Goal: Use online tool/utility: Utilize a website feature to perform a specific function

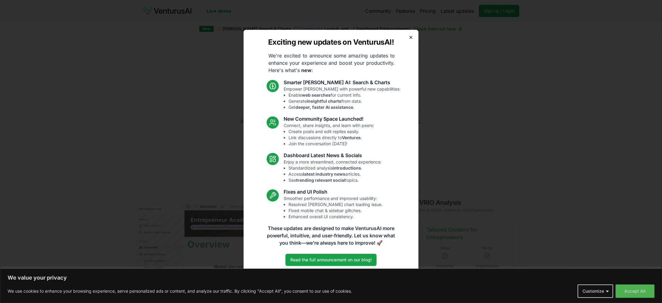
click at [409, 37] on icon "button" at bounding box center [410, 37] width 5 height 5
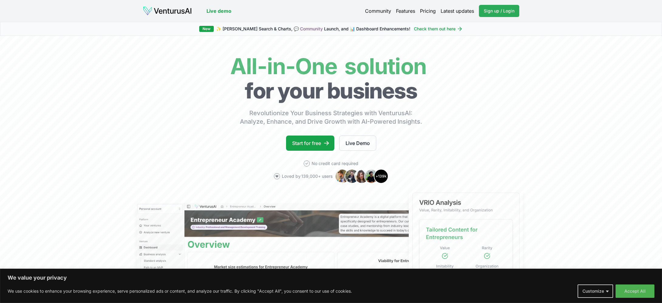
click at [498, 13] on span "Sign up / Login" at bounding box center [499, 11] width 31 height 6
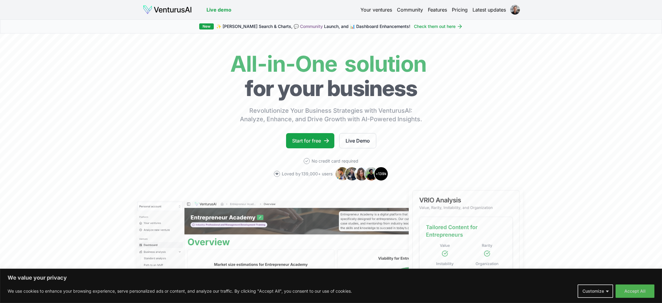
click at [383, 10] on link "Your ventures" at bounding box center [376, 9] width 32 height 7
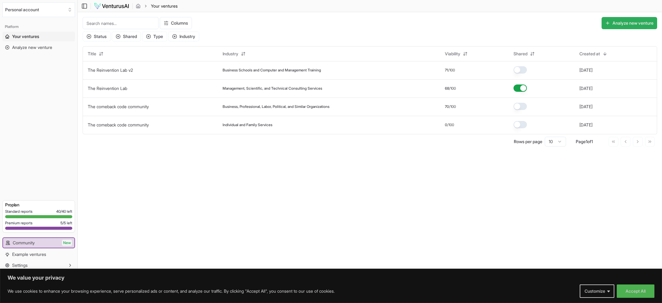
click at [628, 20] on button "Analyze new venture" at bounding box center [629, 23] width 56 height 12
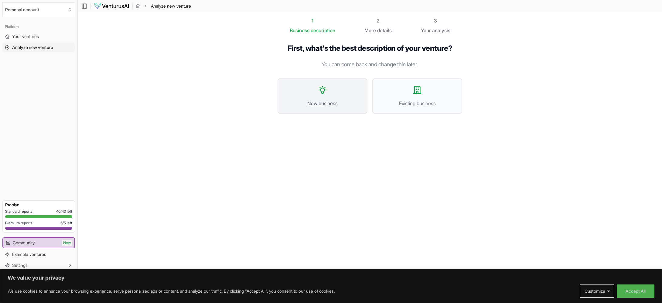
click at [322, 96] on button "New business" at bounding box center [323, 95] width 90 height 35
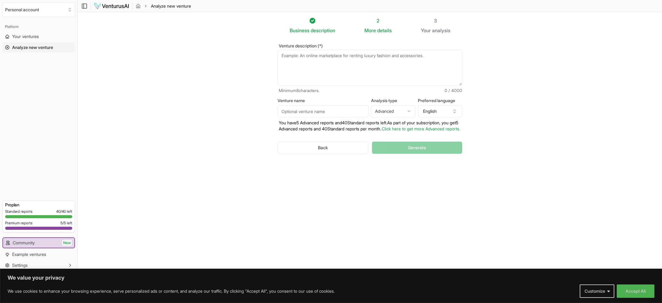
click at [288, 60] on textarea "Venture description (*)" at bounding box center [370, 68] width 185 height 36
paste textarea "Reinvention Network is an AI-powered SaaS subscription community enabling profe…"
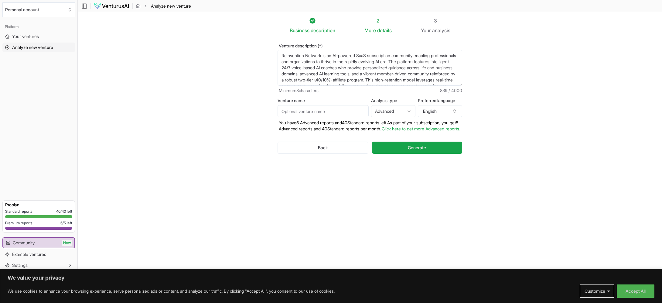
scroll to position [33, 0]
type textarea "Reinvention Network is an AI-powered SaaS subscription community enabling profe…"
click at [290, 113] on input "Venture name" at bounding box center [323, 111] width 91 height 12
type input "Reinvention Network"
click at [419, 151] on span "Generate" at bounding box center [417, 148] width 18 height 6
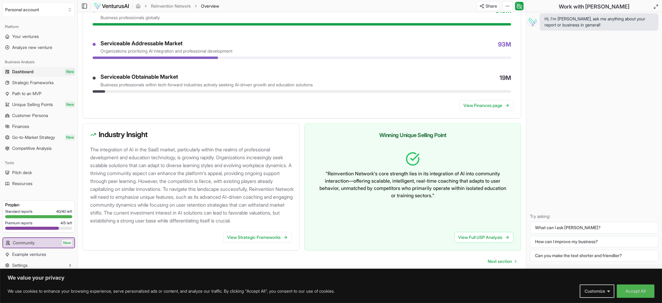
scroll to position [497, 0]
click at [509, 262] on span "Next section" at bounding box center [500, 261] width 24 height 6
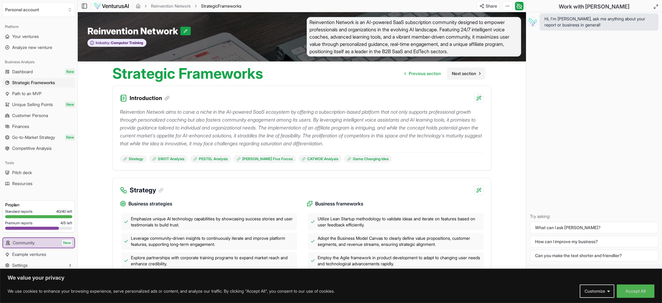
click at [460, 74] on span "Next section" at bounding box center [464, 73] width 24 height 6
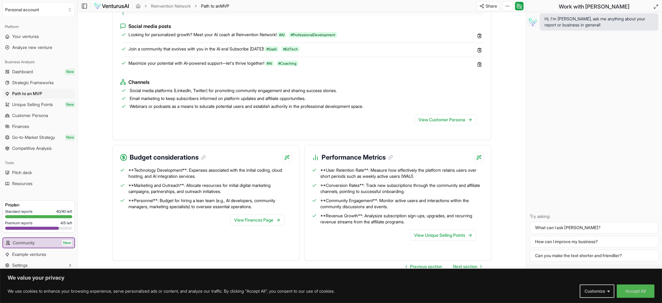
scroll to position [555, 0]
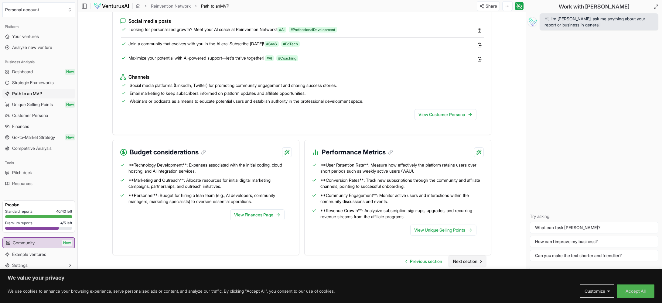
click at [460, 257] on link "Next section" at bounding box center [467, 261] width 38 height 12
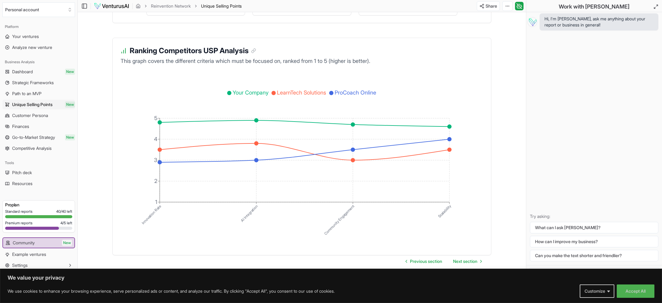
scroll to position [1224, 0]
click at [467, 261] on span "Next section" at bounding box center [465, 261] width 24 height 6
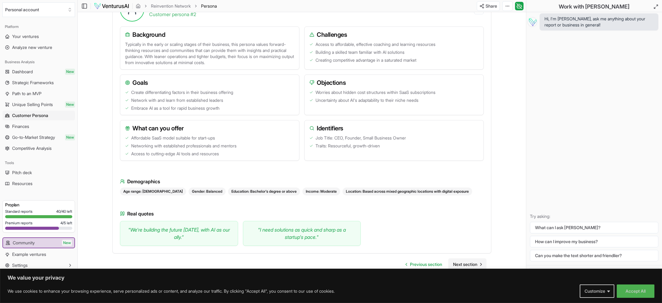
scroll to position [458, 0]
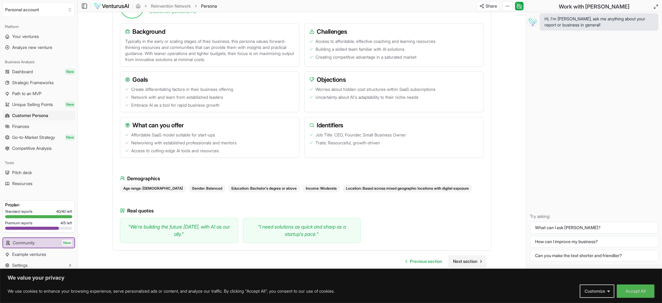
click at [464, 260] on span "Next section" at bounding box center [465, 261] width 24 height 6
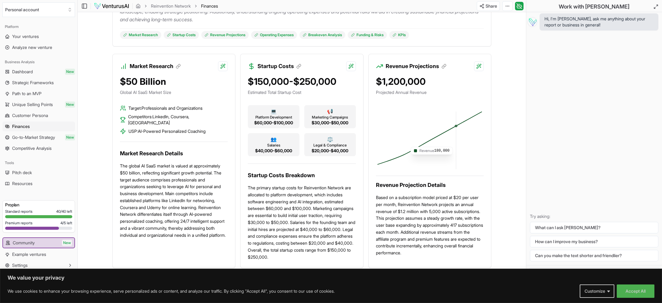
scroll to position [121, 0]
